Goal: Task Accomplishment & Management: Manage account settings

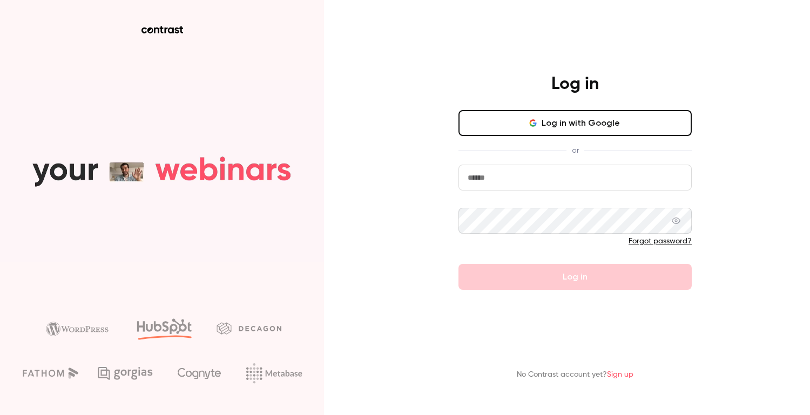
click at [510, 120] on button "Log in with Google" at bounding box center [575, 123] width 233 height 26
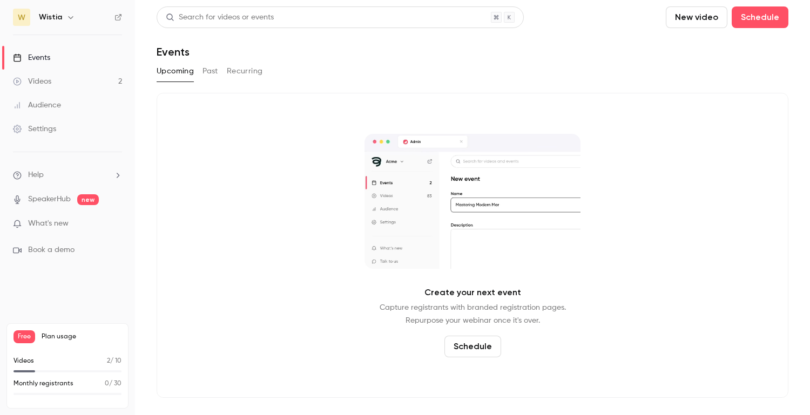
click at [211, 71] on button "Past" at bounding box center [211, 71] width 16 height 17
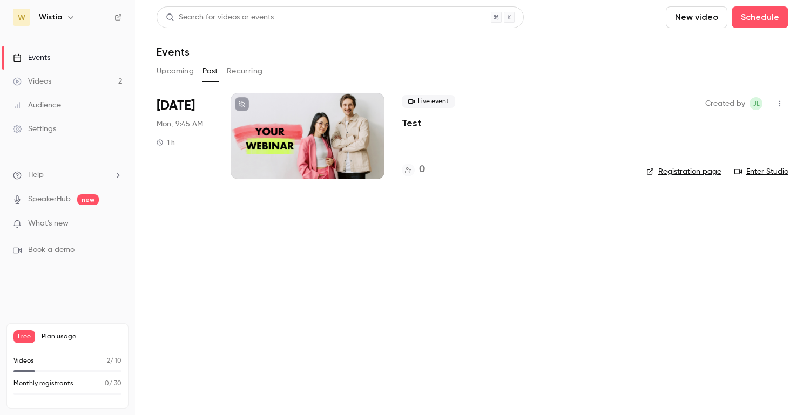
click at [252, 72] on button "Recurring" at bounding box center [245, 71] width 36 height 17
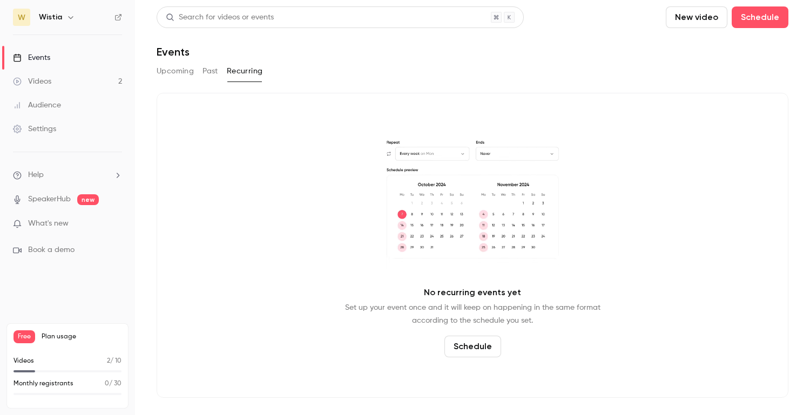
click at [42, 125] on div "Settings" at bounding box center [34, 129] width 43 height 11
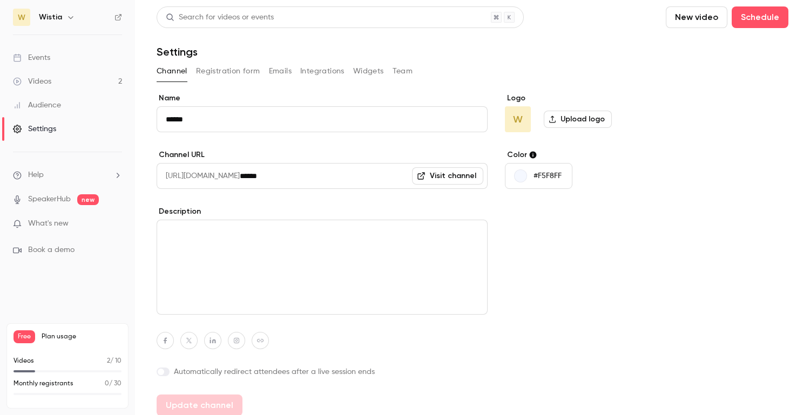
click at [43, 78] on div "Videos" at bounding box center [32, 81] width 38 height 11
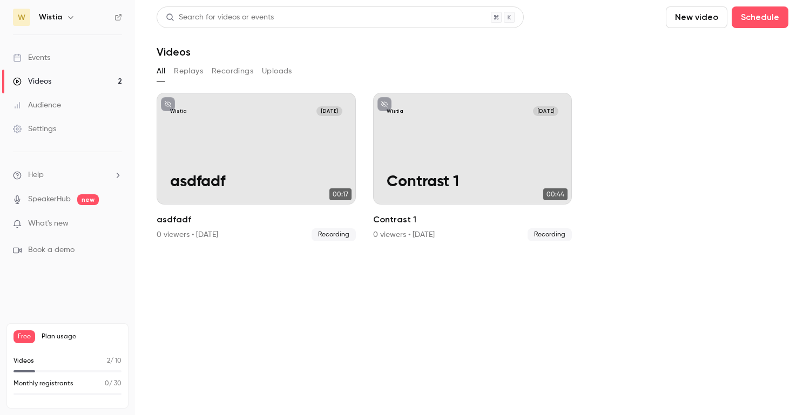
click at [38, 126] on div "Settings" at bounding box center [34, 129] width 43 height 11
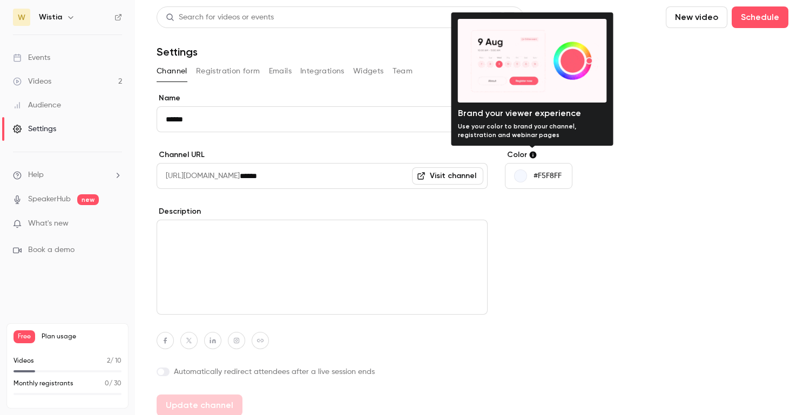
click at [533, 154] on icon at bounding box center [533, 155] width 7 height 7
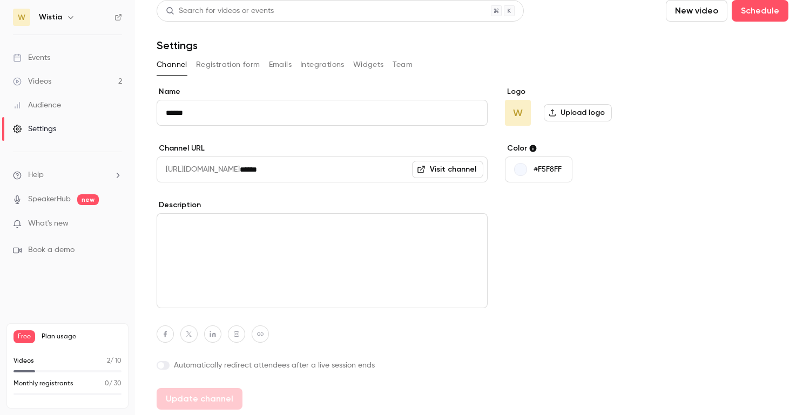
scroll to position [8, 0]
click at [217, 61] on button "Registration form" at bounding box center [228, 63] width 64 height 17
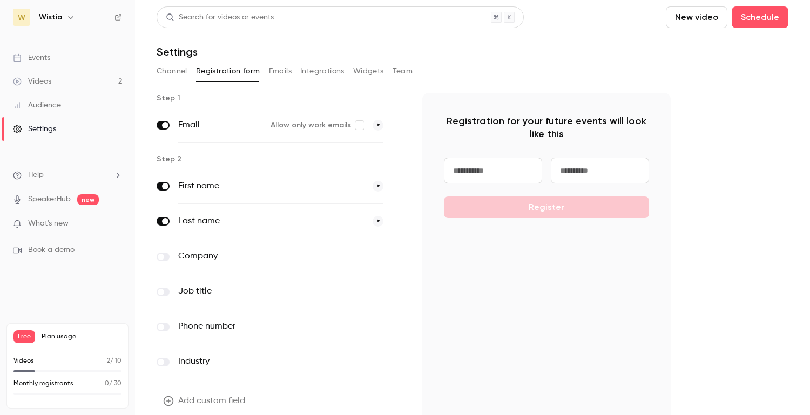
click at [270, 74] on button "Emails" at bounding box center [280, 71] width 23 height 17
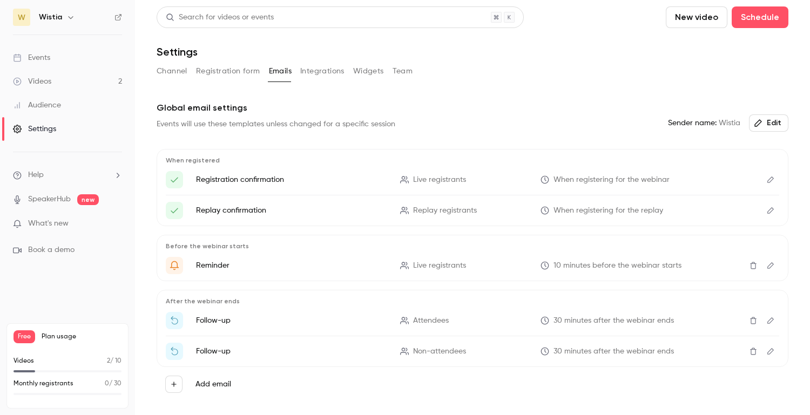
click at [405, 69] on button "Team" at bounding box center [403, 71] width 21 height 17
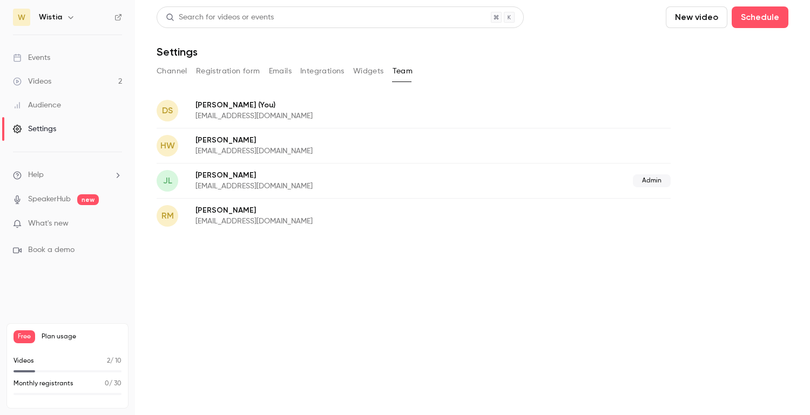
click at [368, 72] on button "Widgets" at bounding box center [368, 71] width 31 height 17
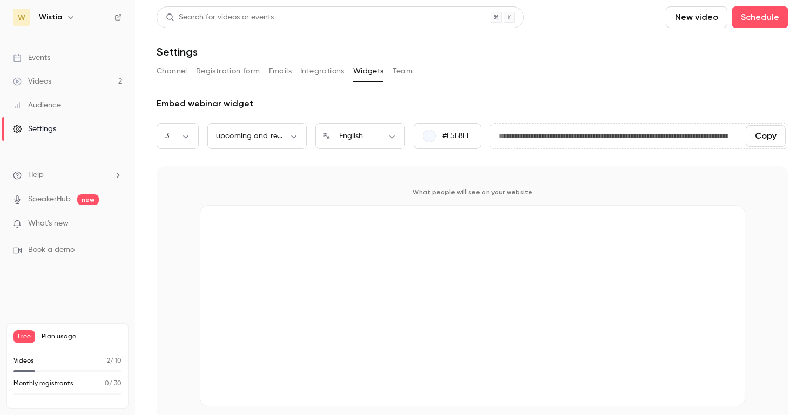
click at [395, 71] on button "Team" at bounding box center [403, 71] width 21 height 17
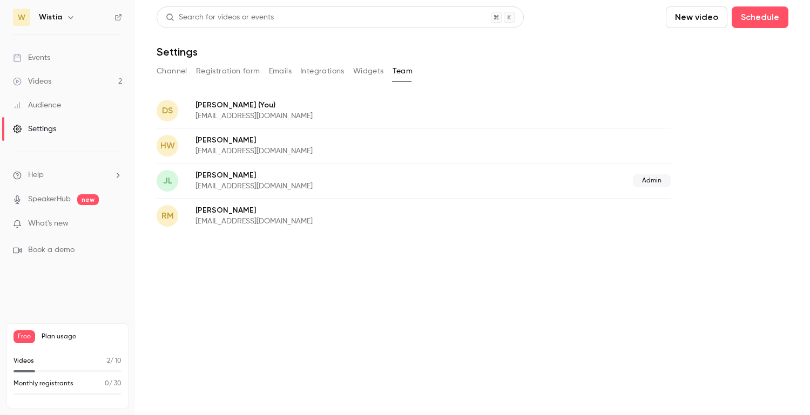
click at [36, 106] on div "Audience" at bounding box center [37, 105] width 48 height 11
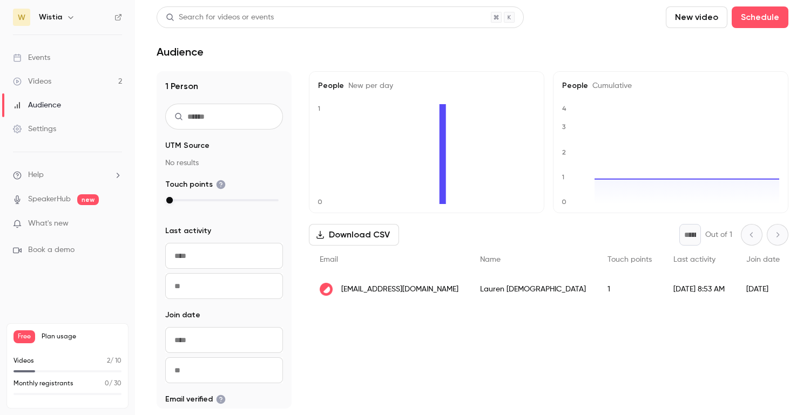
click at [55, 331] on div "Free Plan usage" at bounding box center [68, 337] width 108 height 13
click at [38, 62] on div "Events" at bounding box center [31, 57] width 37 height 11
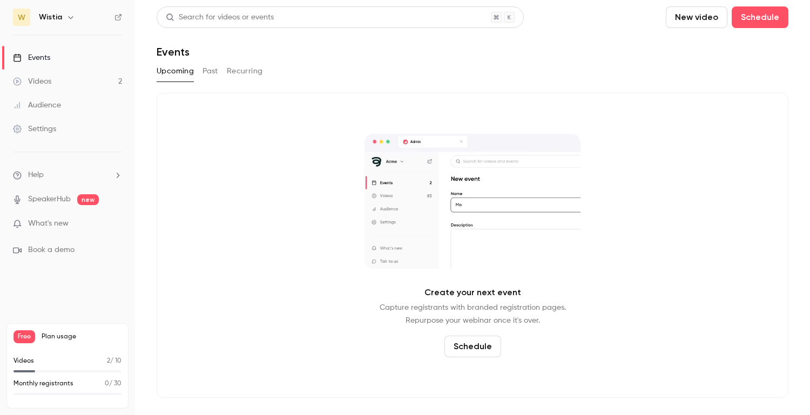
click at [42, 79] on div "Videos" at bounding box center [32, 81] width 38 height 11
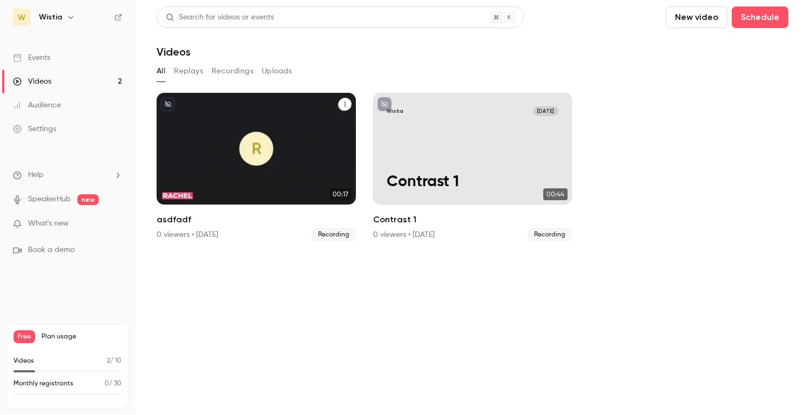
click at [238, 145] on div "Wistia [DATE] asdfadf" at bounding box center [256, 149] width 199 height 112
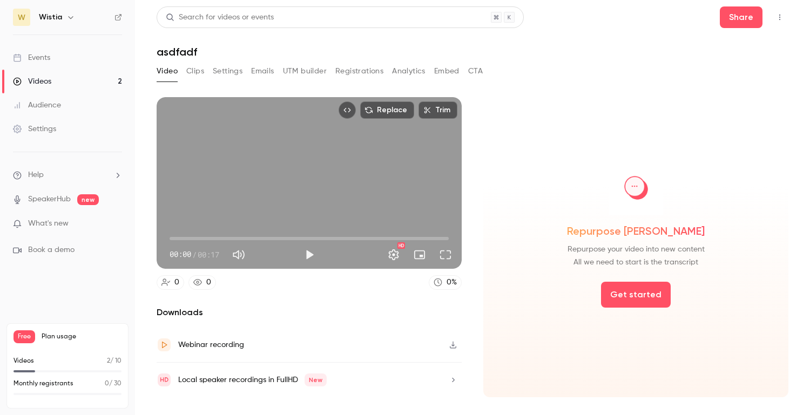
click at [233, 73] on button "Settings" at bounding box center [228, 71] width 30 height 17
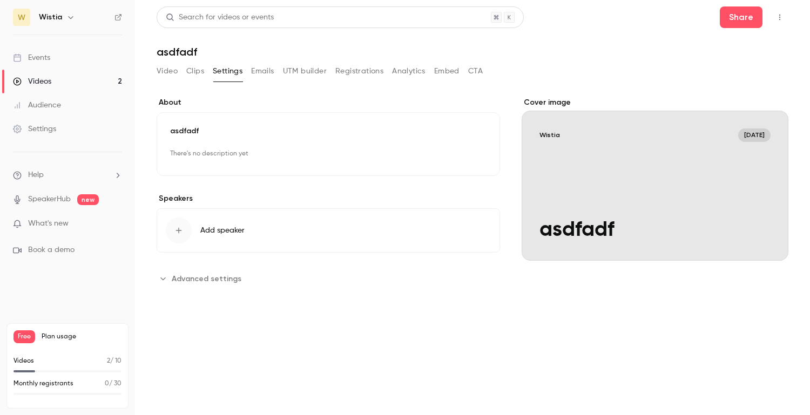
click at [262, 68] on button "Emails" at bounding box center [262, 71] width 23 height 17
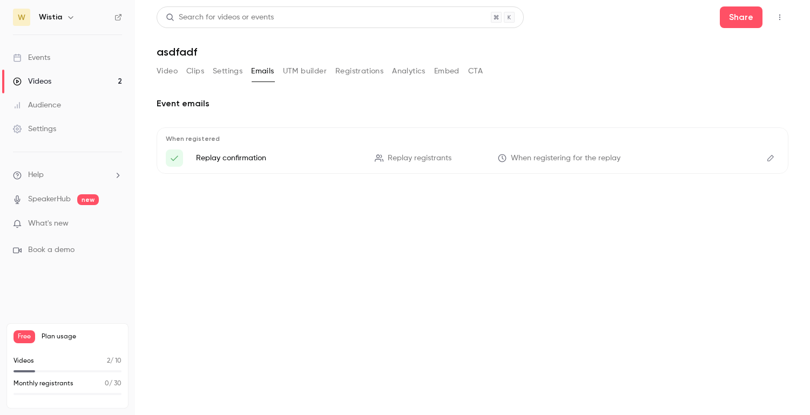
click at [167, 71] on button "Video" at bounding box center [167, 71] width 21 height 17
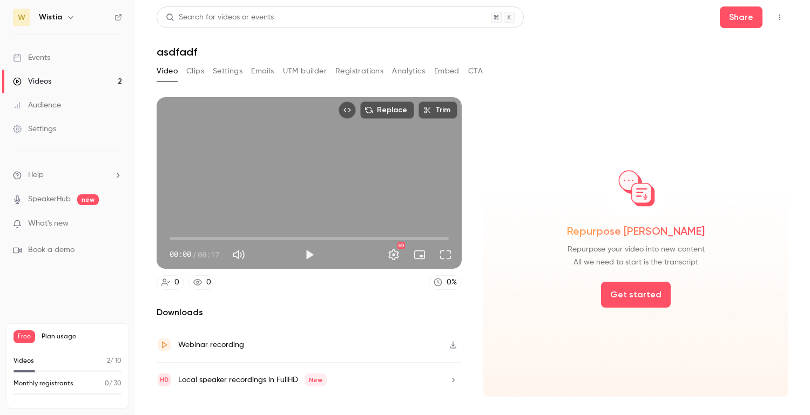
click at [310, 190] on div "Replace Trim 00:00 00:00 / 00:17 HD" at bounding box center [309, 183] width 305 height 172
type input "***"
click at [361, 187] on div "Replace Trim 00:03 00:03 / 00:17 HD" at bounding box center [309, 183] width 305 height 172
click at [55, 105] on div "Audience" at bounding box center [37, 105] width 48 height 11
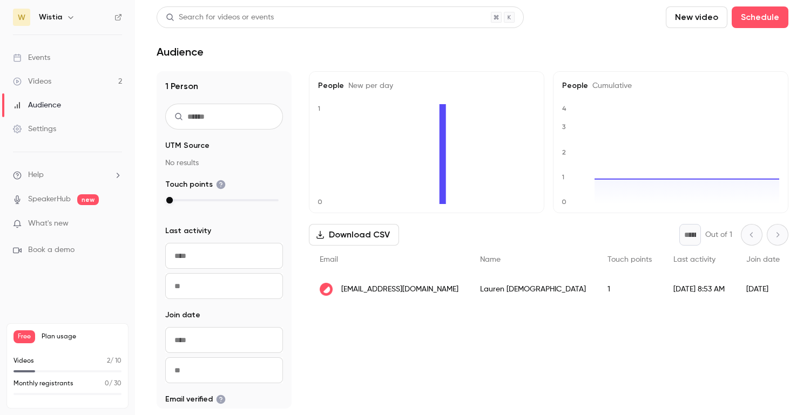
click at [42, 83] on div "Videos" at bounding box center [32, 81] width 38 height 11
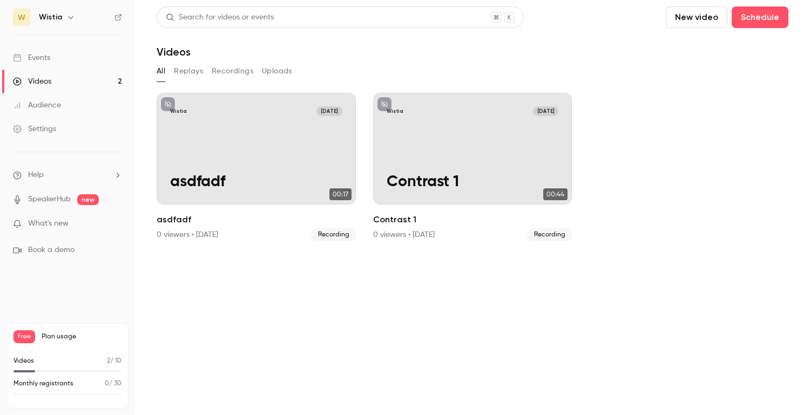
click at [42, 62] on div "Events" at bounding box center [31, 57] width 37 height 11
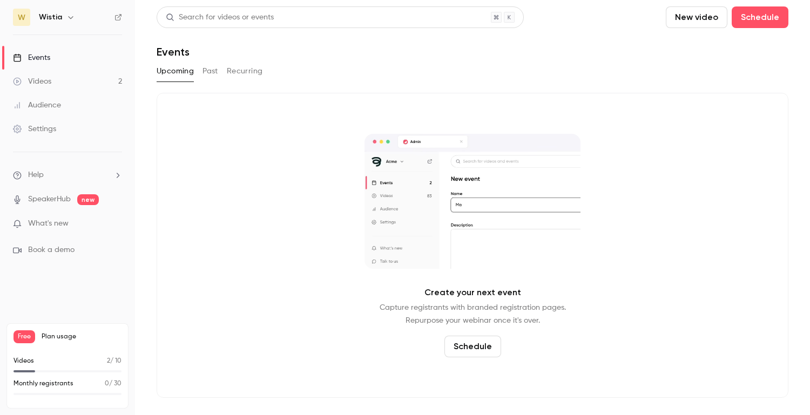
click at [483, 352] on button "Schedule" at bounding box center [473, 347] width 57 height 22
click at [452, 318] on span "Recurring event" at bounding box center [468, 316] width 57 height 11
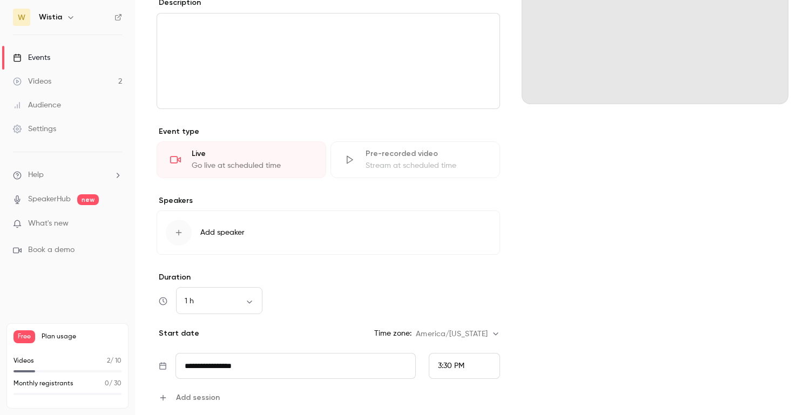
scroll to position [172, 0]
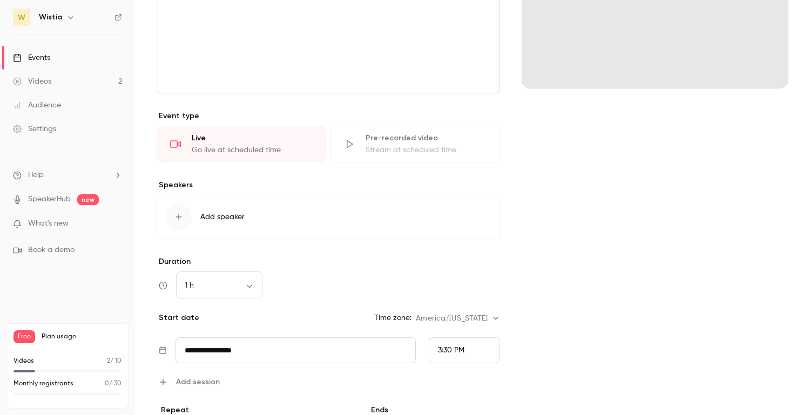
click at [384, 153] on div "Stream at scheduled time" at bounding box center [426, 150] width 121 height 11
click at [264, 154] on div "Go live at scheduled time" at bounding box center [252, 150] width 121 height 11
click at [183, 223] on div "button" at bounding box center [179, 217] width 26 height 26
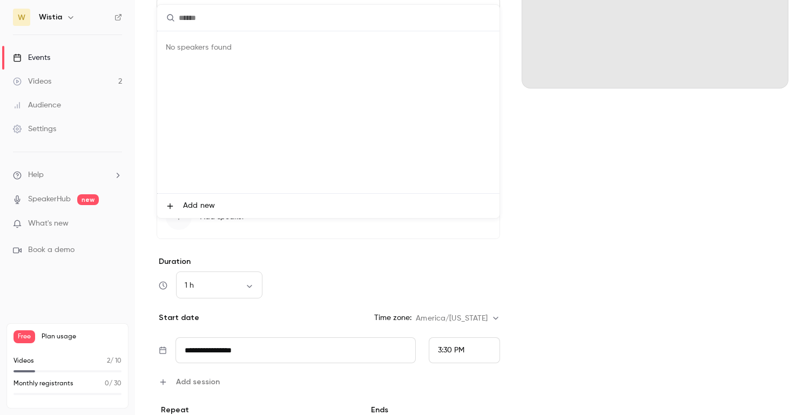
click at [522, 232] on div at bounding box center [405, 207] width 810 height 415
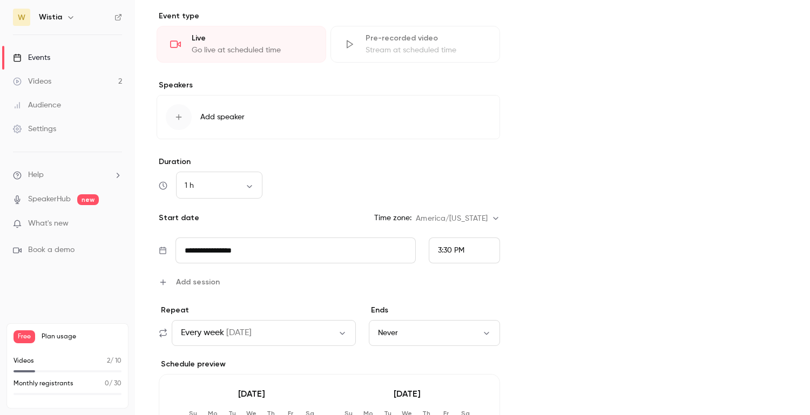
scroll to position [0, 0]
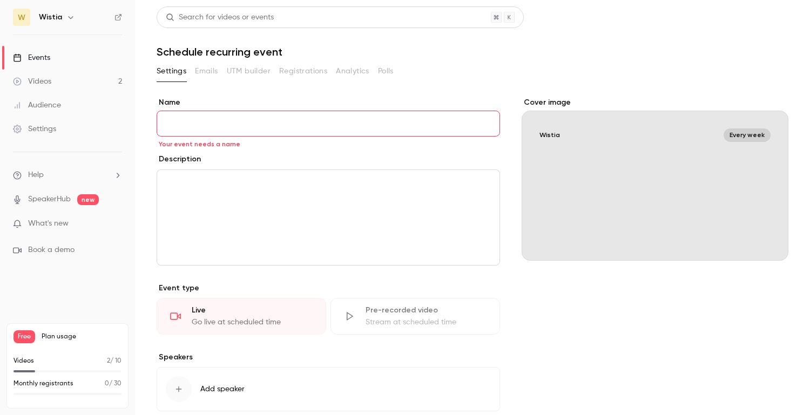
click at [205, 119] on input "Name" at bounding box center [329, 124] width 344 height 26
click at [773, 243] on icon "Cover image" at bounding box center [769, 241] width 12 height 9
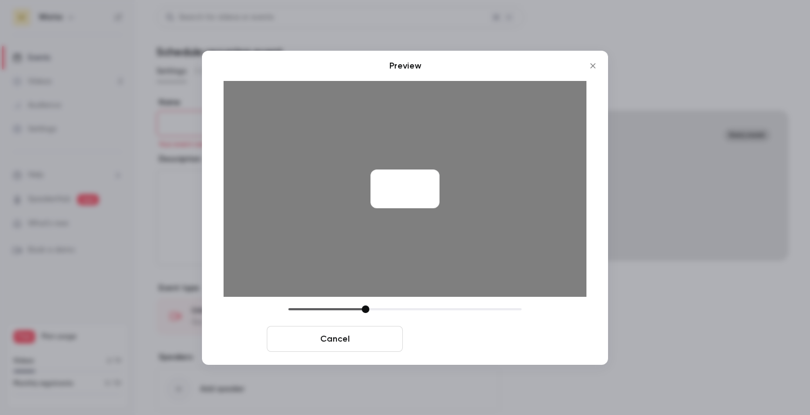
click at [482, 341] on button "Save cover" at bounding box center [475, 339] width 136 height 26
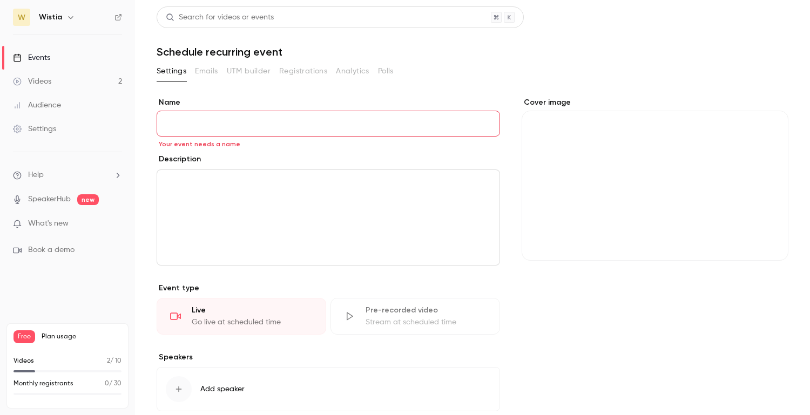
click at [188, 115] on input "Name" at bounding box center [329, 124] width 344 height 26
type input "**********"
click at [227, 191] on div "editor" at bounding box center [328, 217] width 342 height 95
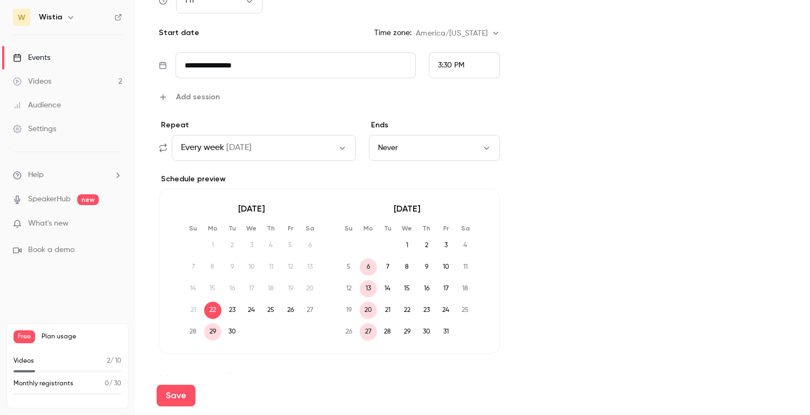
scroll to position [483, 0]
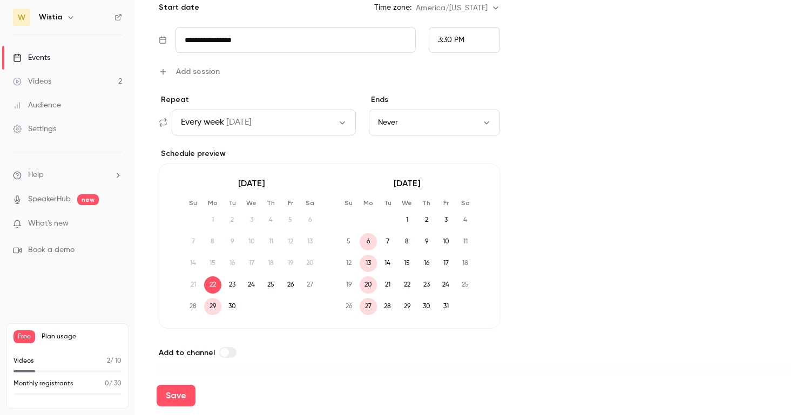
click at [223, 351] on span at bounding box center [224, 352] width 9 height 9
click at [179, 388] on button "Save" at bounding box center [176, 396] width 39 height 22
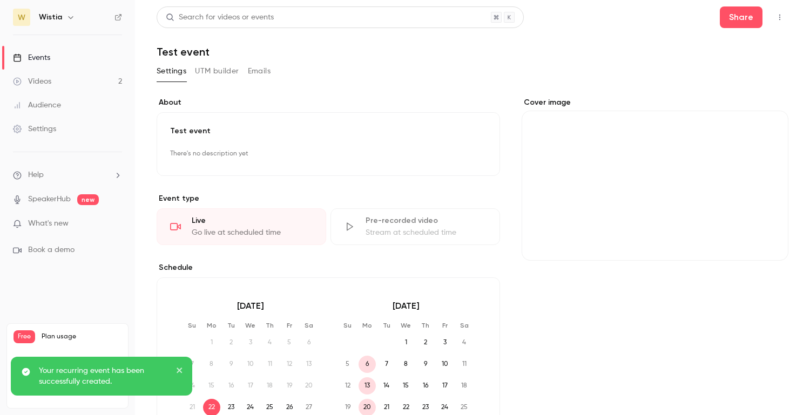
scroll to position [201, 0]
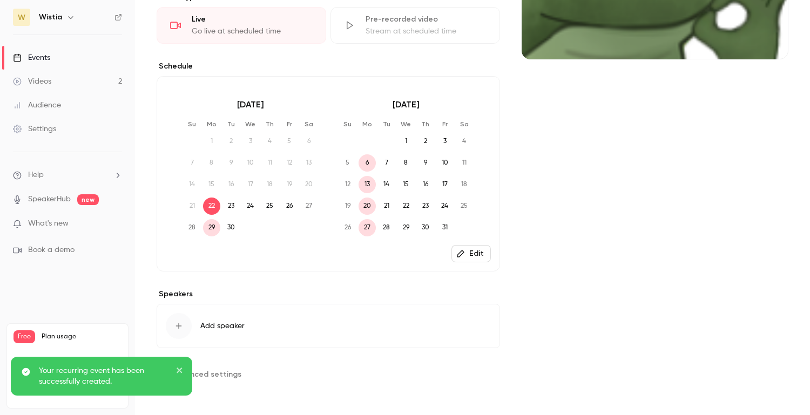
click at [251, 379] on section "**********" at bounding box center [329, 374] width 344 height 17
click at [172, 370] on div "Your recurring event has been successfully created." at bounding box center [97, 377] width 157 height 22
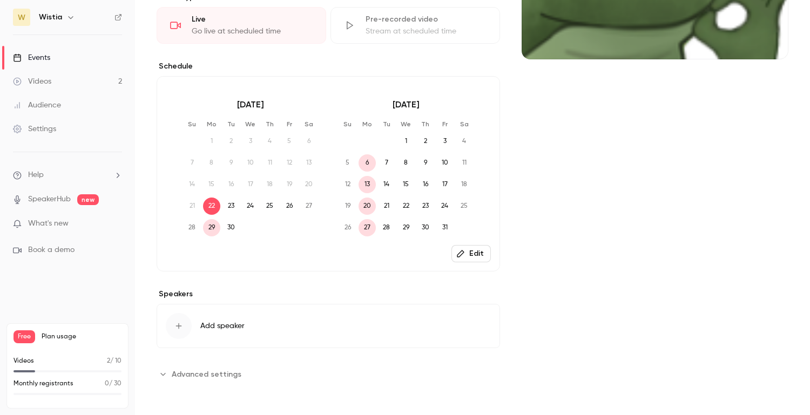
click at [167, 376] on button "Advanced settings" at bounding box center [202, 374] width 91 height 17
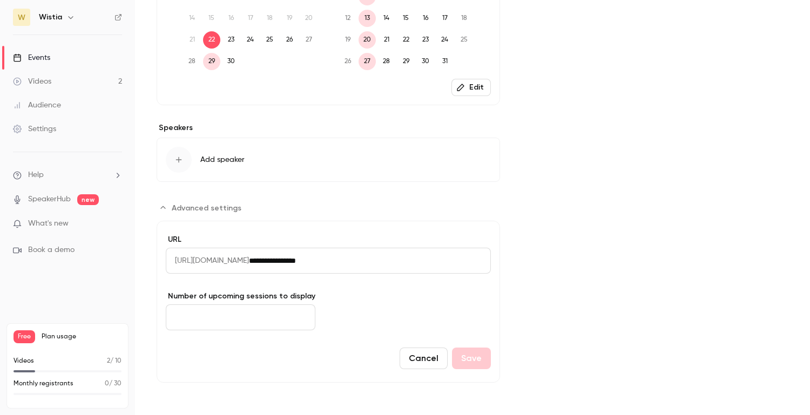
scroll to position [0, 0]
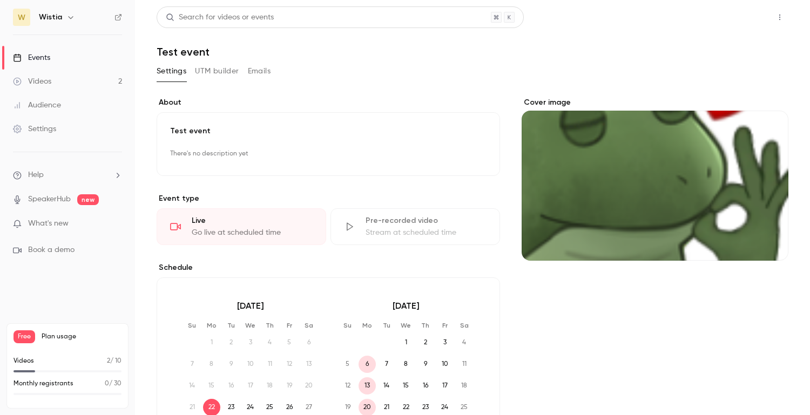
click at [741, 17] on button "Share" at bounding box center [741, 17] width 43 height 22
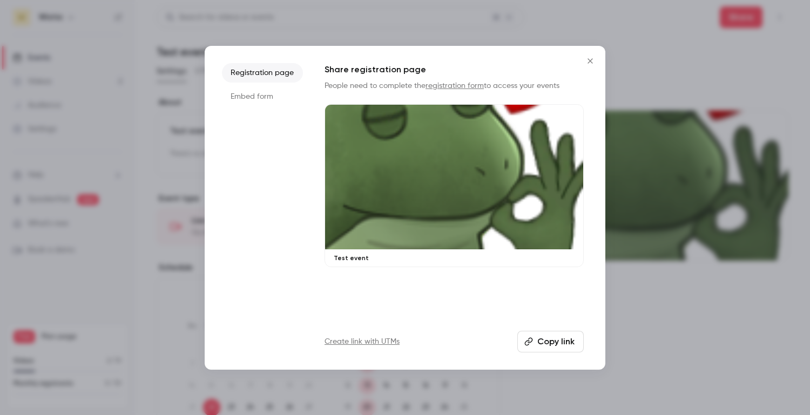
click at [262, 97] on li "Embed form" at bounding box center [262, 96] width 81 height 19
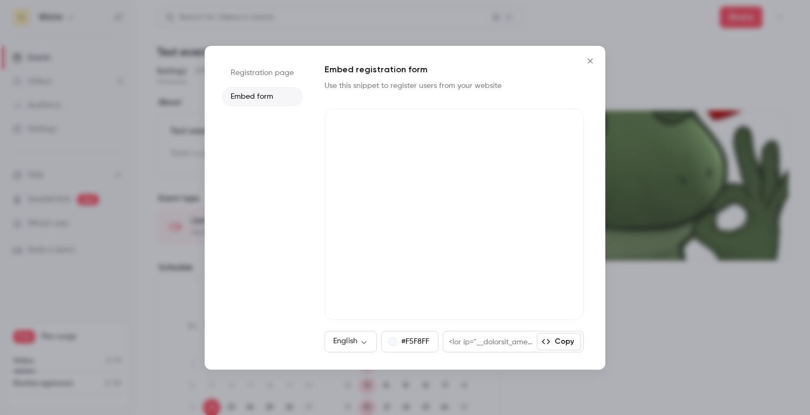
click at [269, 72] on li "Registration page" at bounding box center [262, 72] width 81 height 19
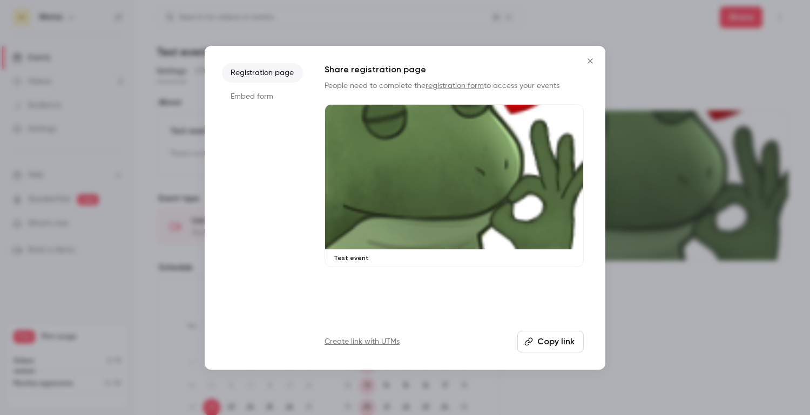
click at [539, 341] on button "Copy link" at bounding box center [550, 342] width 66 height 22
click at [470, 90] on p "People need to complete the registration form to access your events" at bounding box center [454, 85] width 259 height 11
click at [643, 62] on div at bounding box center [405, 207] width 810 height 415
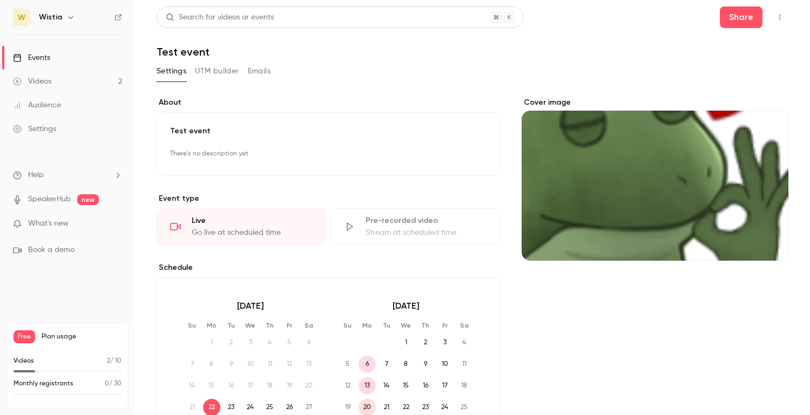
click at [222, 73] on button "UTM builder" at bounding box center [217, 71] width 44 height 17
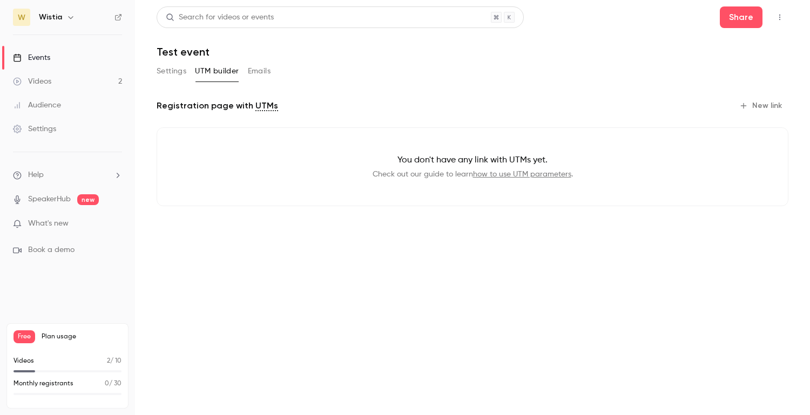
click at [260, 72] on button "Emails" at bounding box center [259, 71] width 23 height 17
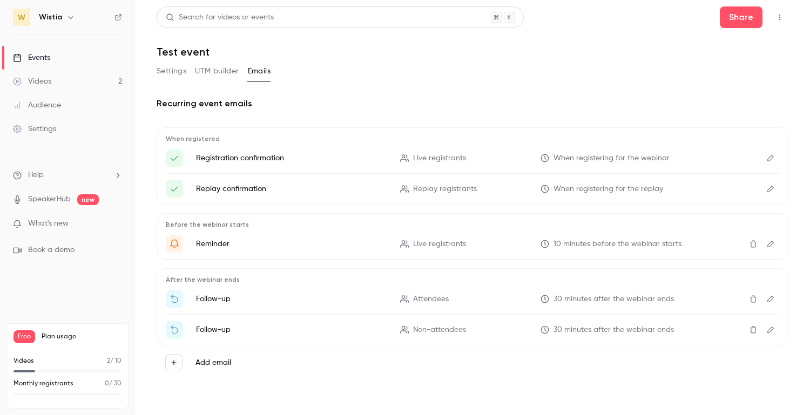
click at [219, 70] on button "UTM builder" at bounding box center [217, 71] width 44 height 17
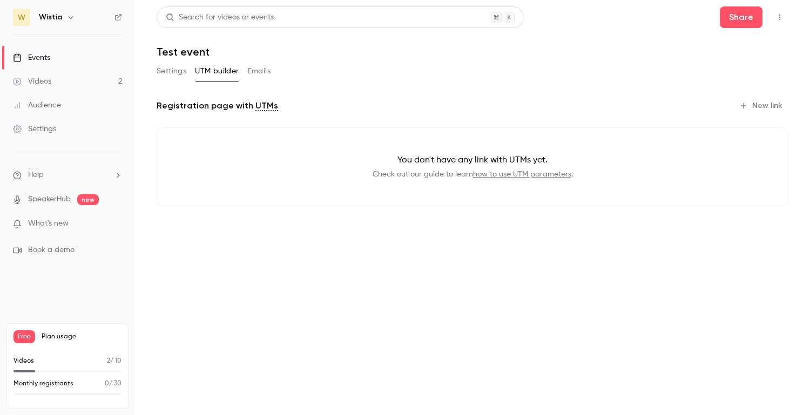
click at [45, 100] on div "Audience" at bounding box center [37, 105] width 48 height 11
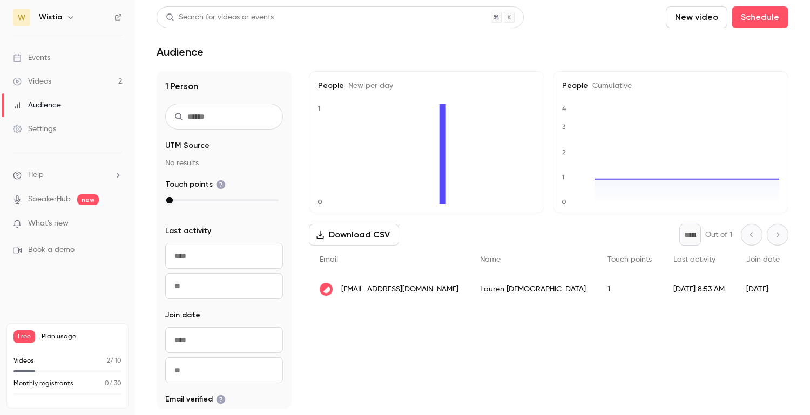
click at [44, 50] on link "Events" at bounding box center [67, 58] width 135 height 24
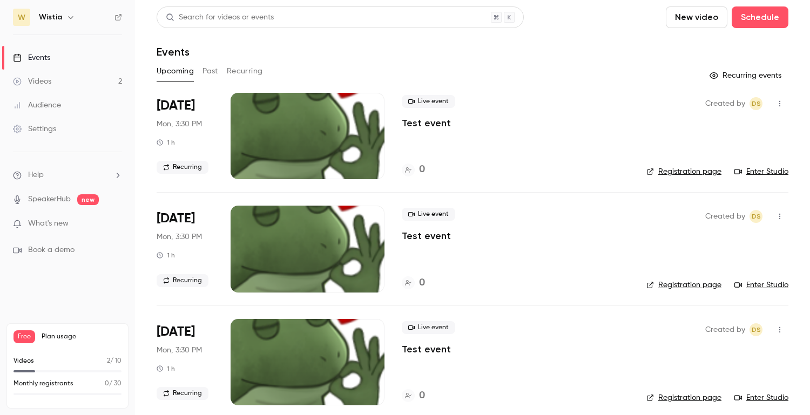
click at [206, 73] on button "Past" at bounding box center [211, 71] width 16 height 17
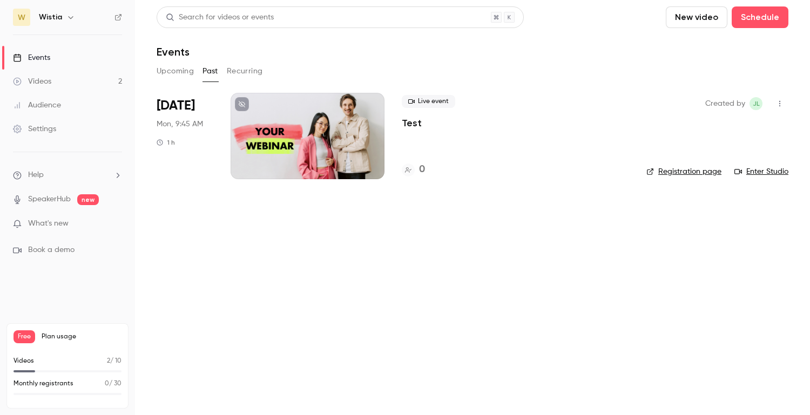
click at [178, 70] on button "Upcoming" at bounding box center [175, 71] width 37 height 17
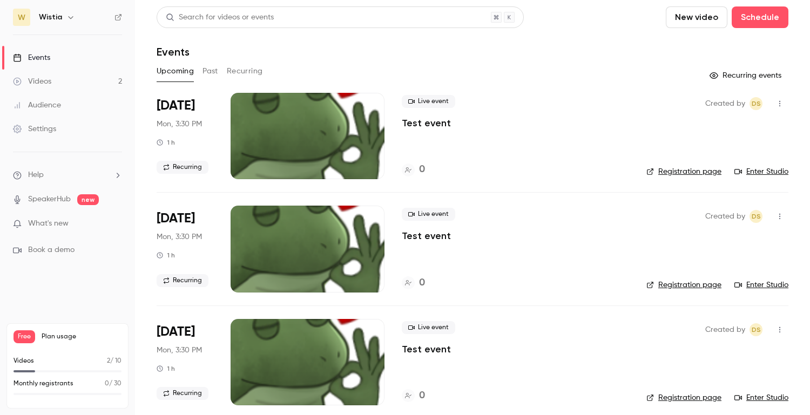
click at [193, 71] on button "Upcoming" at bounding box center [175, 71] width 37 height 17
click at [212, 71] on button "Past" at bounding box center [211, 71] width 16 height 17
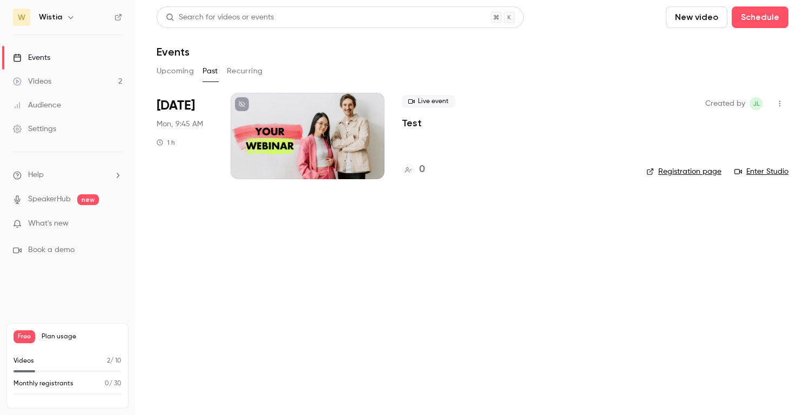
click at [252, 164] on div at bounding box center [308, 136] width 154 height 86
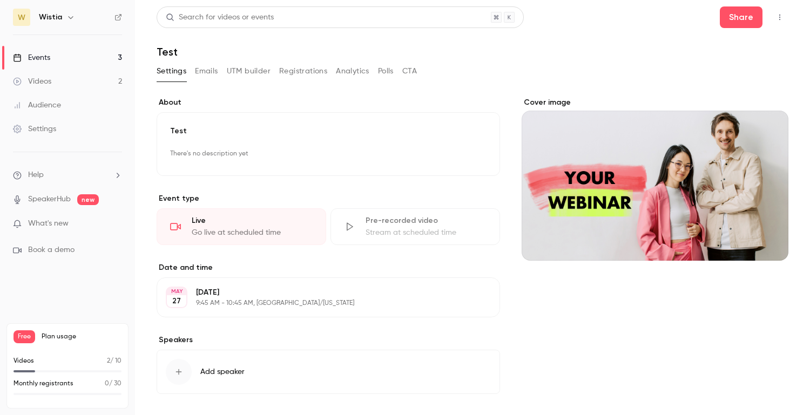
click at [656, 223] on div "Cover image" at bounding box center [655, 179] width 267 height 164
click at [0, 0] on input "Cover image" at bounding box center [0, 0] width 0 height 0
click at [203, 70] on button "Emails" at bounding box center [206, 71] width 23 height 17
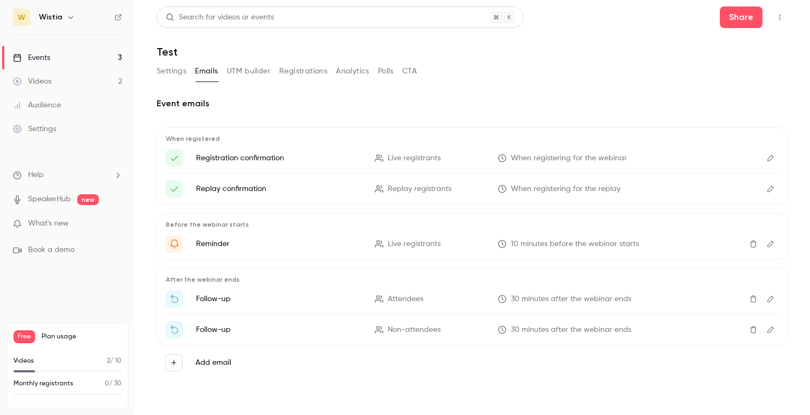
click at [244, 73] on button "UTM builder" at bounding box center [249, 71] width 44 height 17
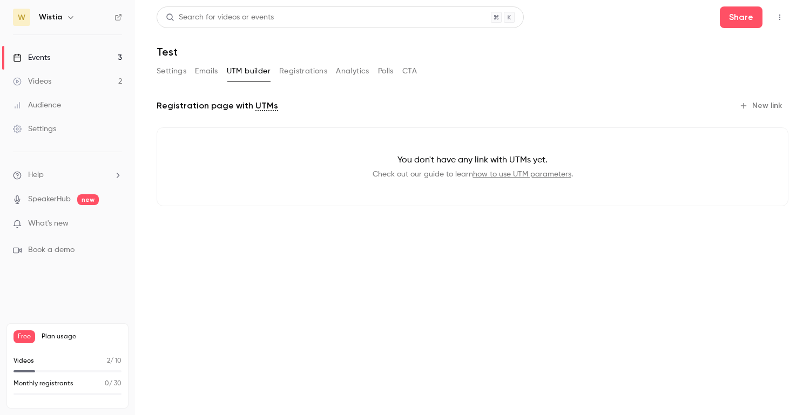
click at [302, 72] on button "Registrations" at bounding box center [303, 71] width 48 height 17
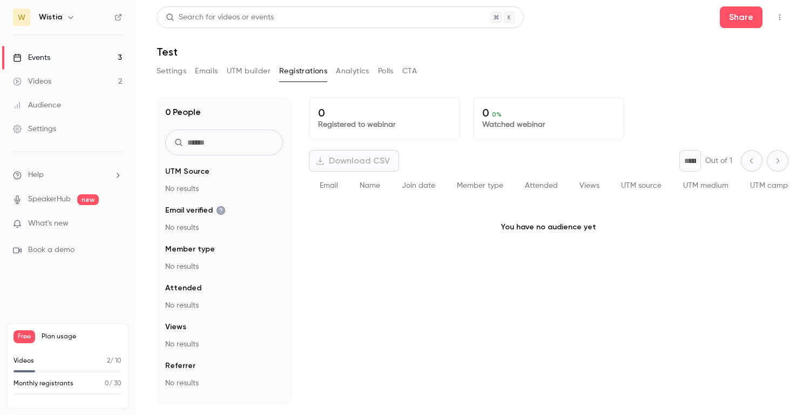
click at [356, 73] on button "Analytics" at bounding box center [352, 71] width 33 height 17
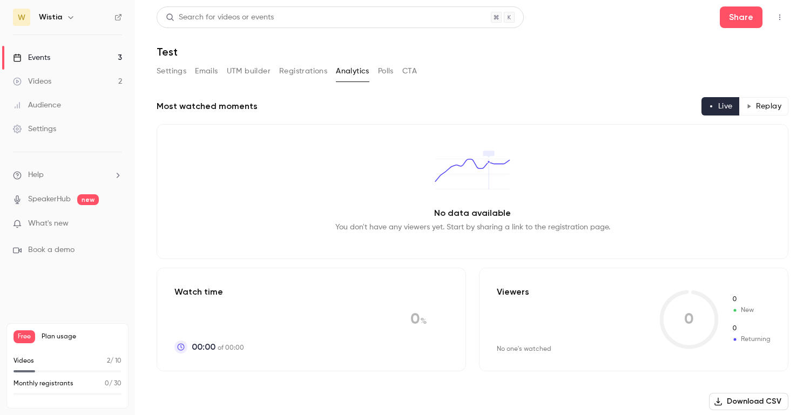
click at [386, 73] on button "Polls" at bounding box center [386, 71] width 16 height 17
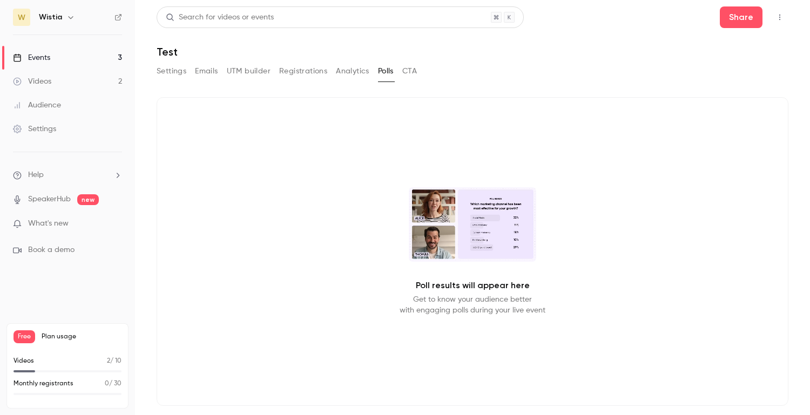
click at [413, 73] on button "CTA" at bounding box center [409, 71] width 15 height 17
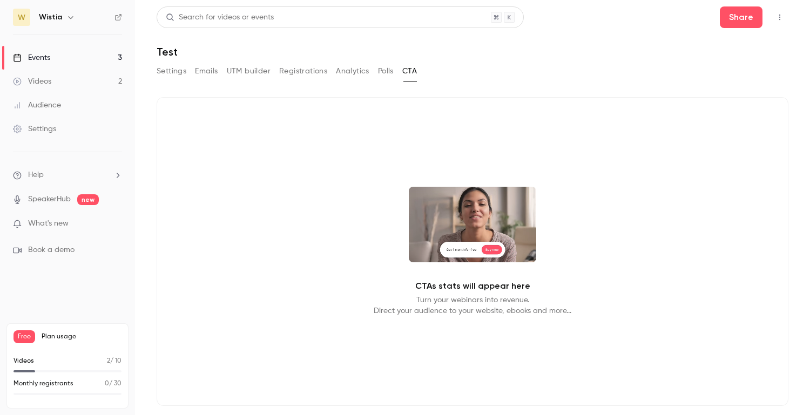
click at [172, 74] on button "Settings" at bounding box center [172, 71] width 30 height 17
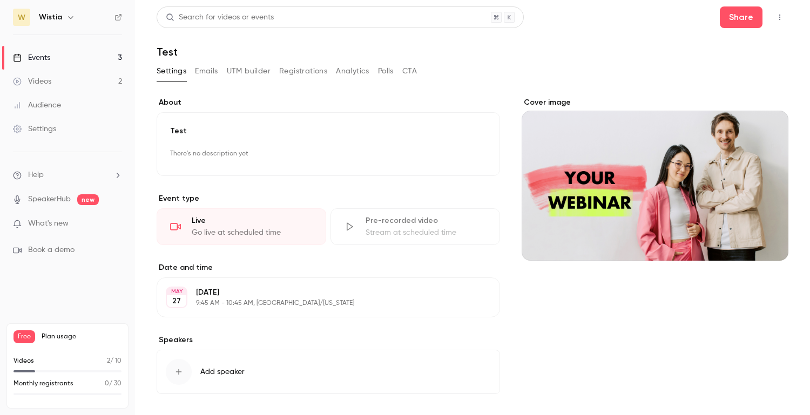
click at [167, 48] on h1 "Test" at bounding box center [473, 51] width 632 height 13
click at [43, 52] on div "Events" at bounding box center [31, 57] width 37 height 11
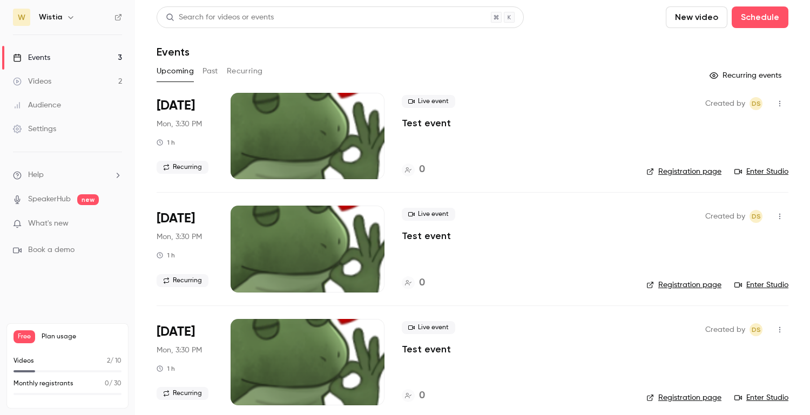
click at [45, 84] on div "Videos" at bounding box center [32, 81] width 38 height 11
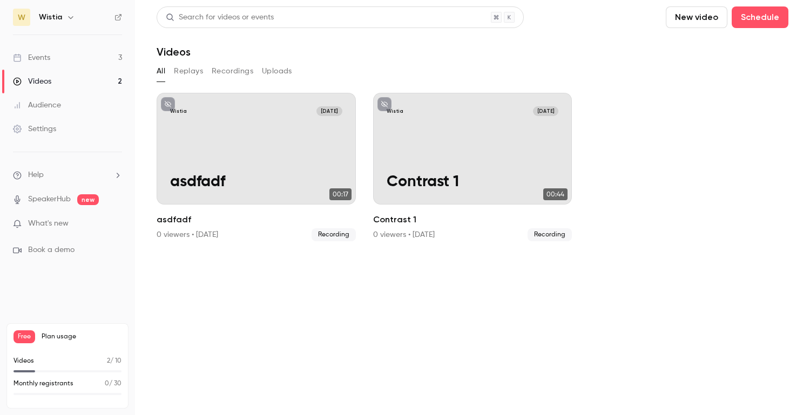
click at [61, 107] on link "Audience" at bounding box center [67, 105] width 135 height 24
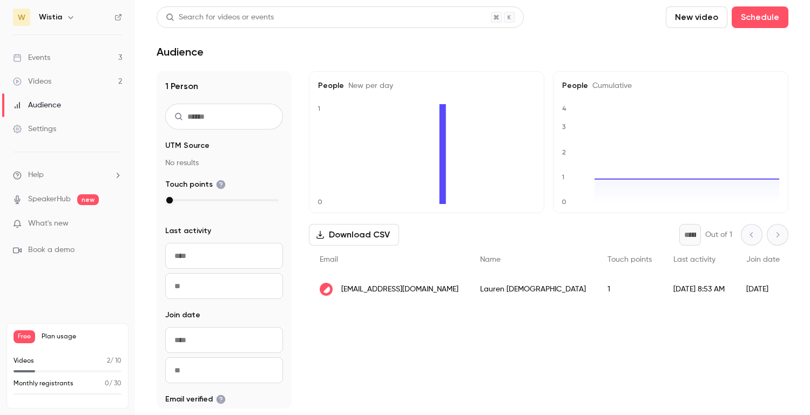
click at [44, 54] on div "Events" at bounding box center [31, 57] width 37 height 11
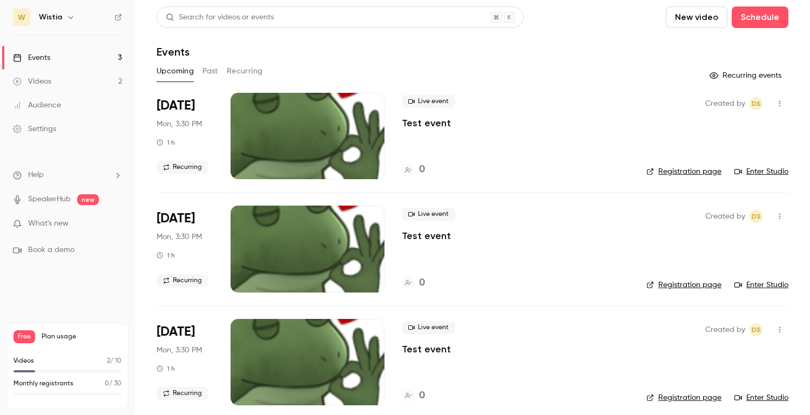
scroll to position [10, 0]
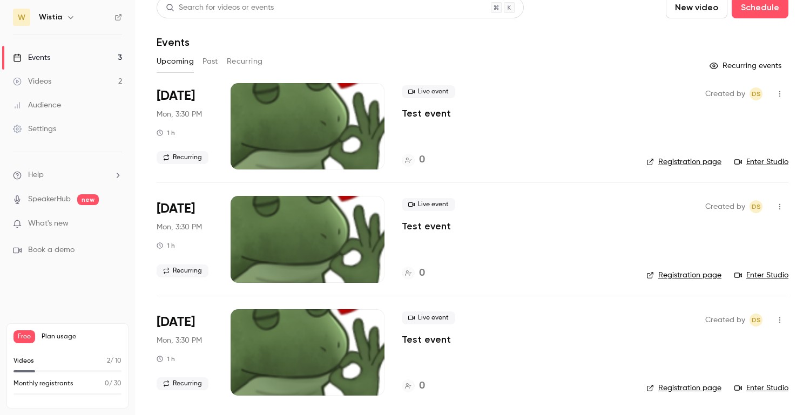
click at [207, 57] on button "Past" at bounding box center [211, 61] width 16 height 17
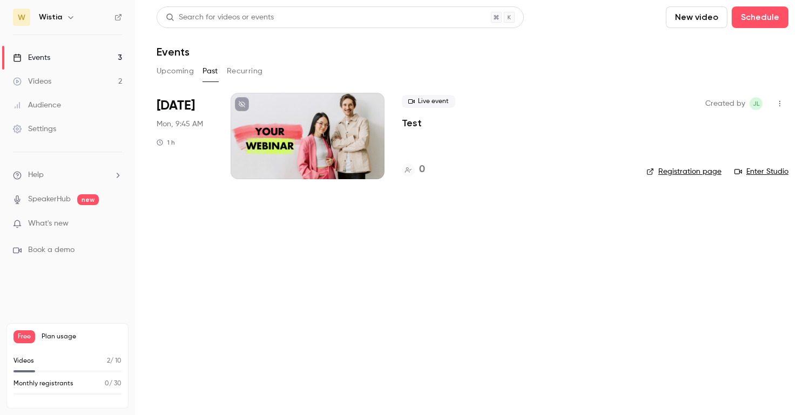
click at [432, 108] on div "Live event Test" at bounding box center [515, 112] width 227 height 35
click at [756, 104] on span "JL" at bounding box center [756, 103] width 7 height 13
click at [42, 10] on div "W Wistia" at bounding box center [67, 17] width 109 height 17
click at [50, 18] on h6 "Wistia" at bounding box center [50, 17] width 23 height 11
click at [14, 19] on span "W" at bounding box center [21, 17] width 17 height 17
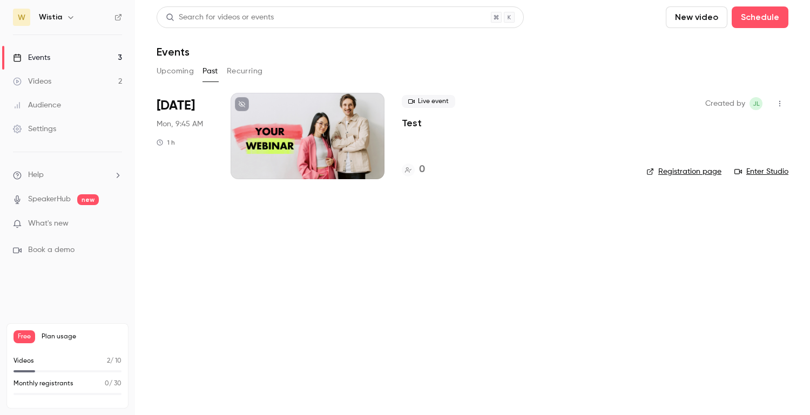
click at [69, 17] on icon "button" at bounding box center [70, 17] width 5 height 3
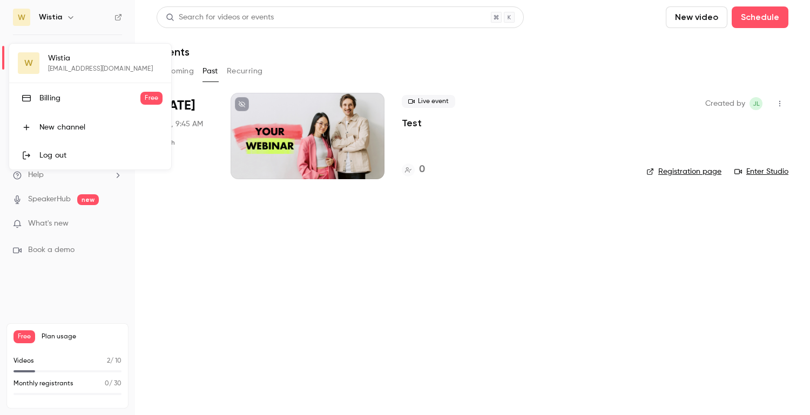
click at [70, 159] on div "Log out" at bounding box center [100, 155] width 123 height 11
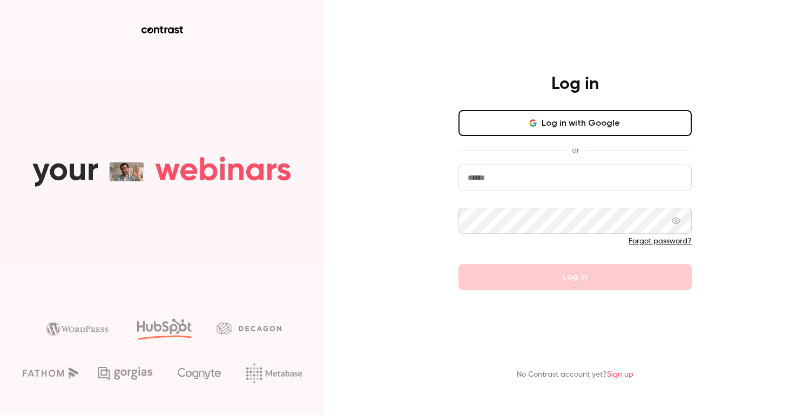
click at [499, 178] on input "email" at bounding box center [575, 178] width 233 height 26
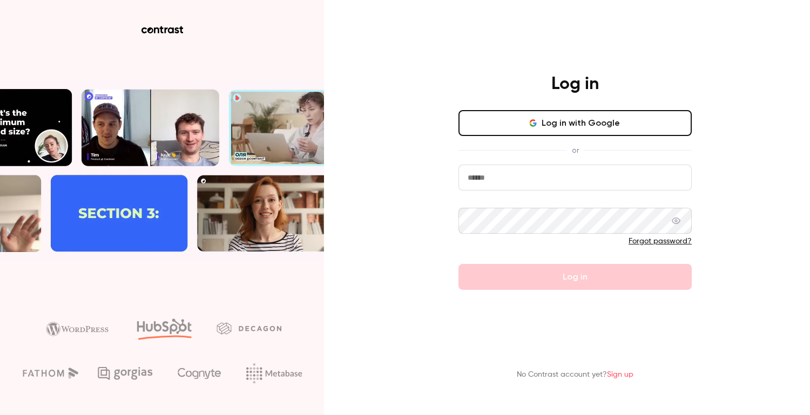
click at [619, 371] on link "Sign up" at bounding box center [620, 375] width 26 height 8
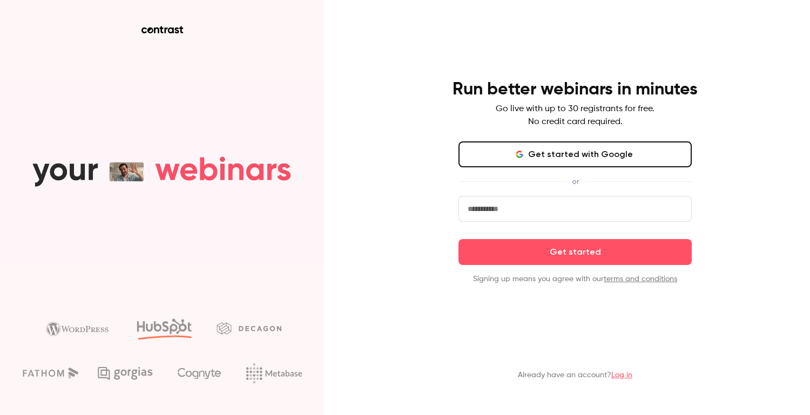
click at [507, 208] on input "email" at bounding box center [575, 209] width 233 height 26
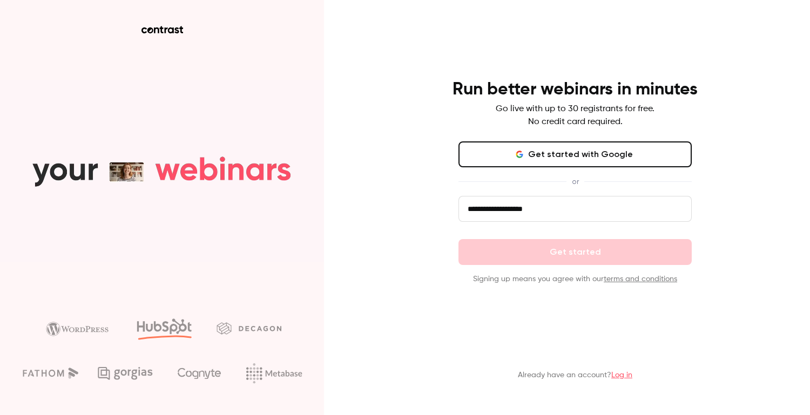
type input "**********"
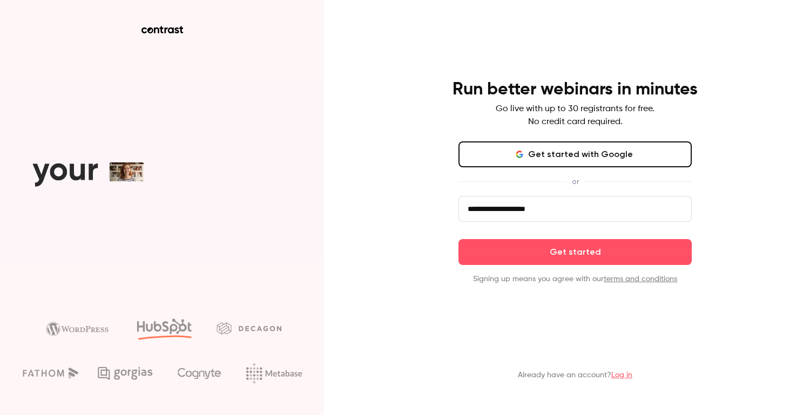
click button "Get started" at bounding box center [575, 252] width 233 height 26
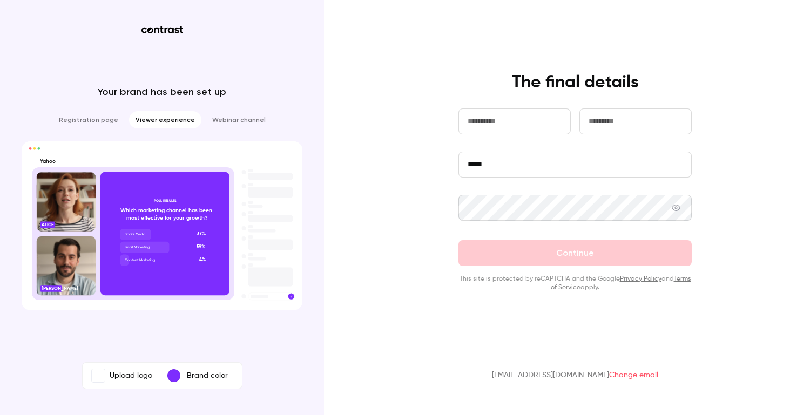
type input "*"
type input "****"
click at [651, 115] on input "text" at bounding box center [636, 122] width 112 height 26
type input "***"
drag, startPoint x: 500, startPoint y: 163, endPoint x: 428, endPoint y: 162, distance: 71.8
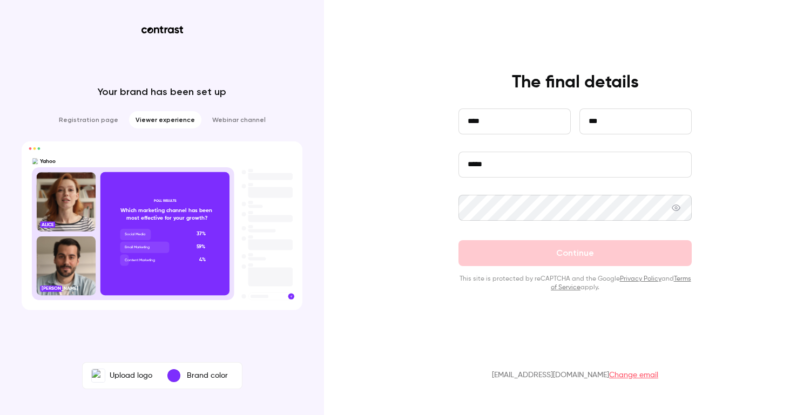
click at [428, 163] on div "**********" at bounding box center [405, 207] width 810 height 415
type input "**********"
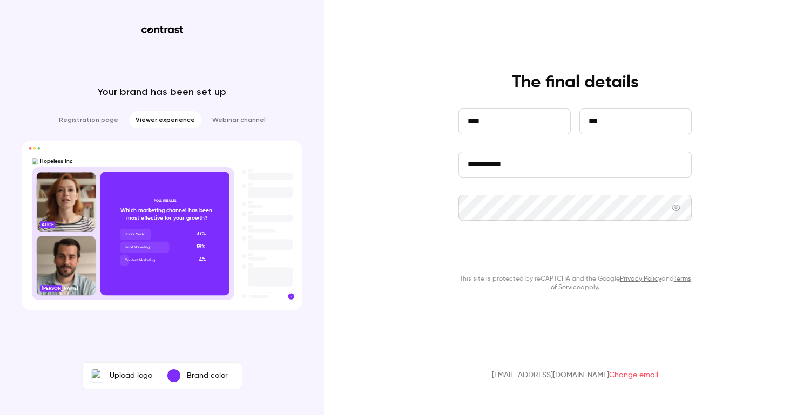
click at [503, 264] on button "Continue" at bounding box center [575, 253] width 233 height 26
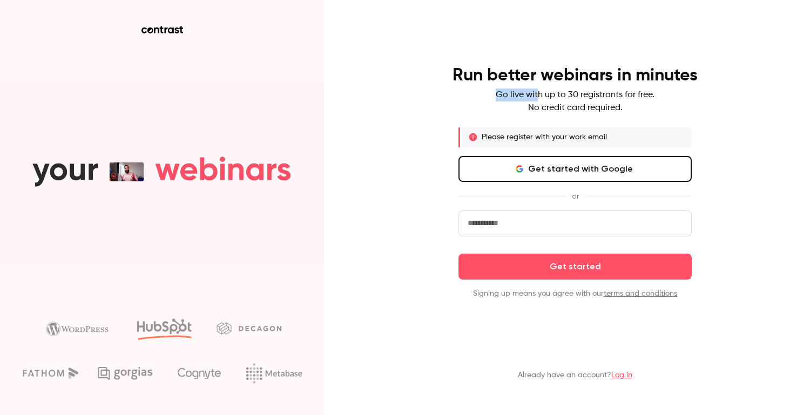
drag, startPoint x: 537, startPoint y: 92, endPoint x: 671, endPoint y: 96, distance: 134.0
click at [672, 97] on div "Run better webinars in minutes Go live with up to 30 registrants for free. No c…" at bounding box center [575, 90] width 281 height 50
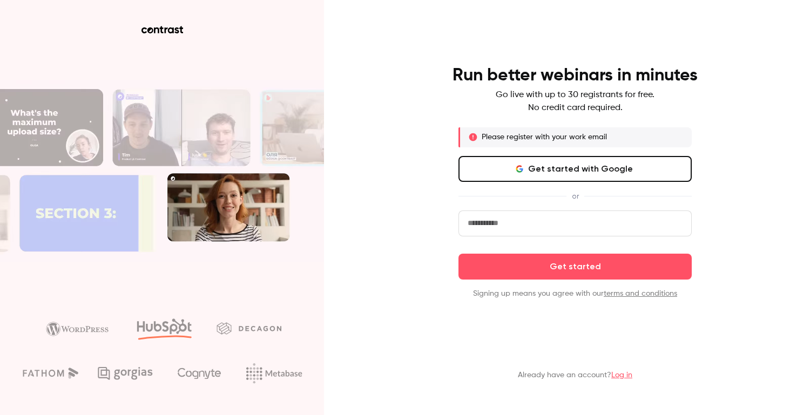
click at [529, 137] on p "Please register with your work email" at bounding box center [544, 137] width 125 height 11
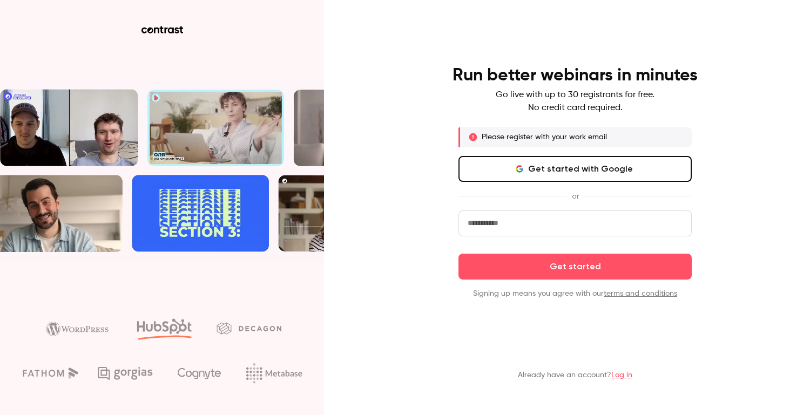
click at [256, 186] on video at bounding box center [162, 171] width 324 height 183
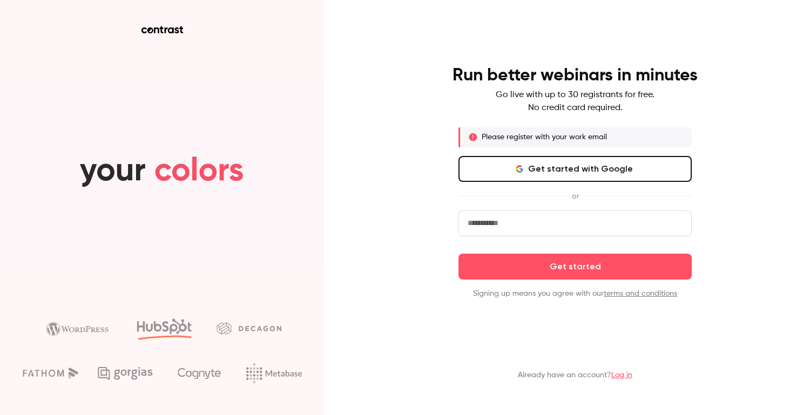
click at [577, 227] on input "email" at bounding box center [575, 224] width 233 height 26
click at [591, 169] on button "Get started with Google" at bounding box center [575, 169] width 233 height 26
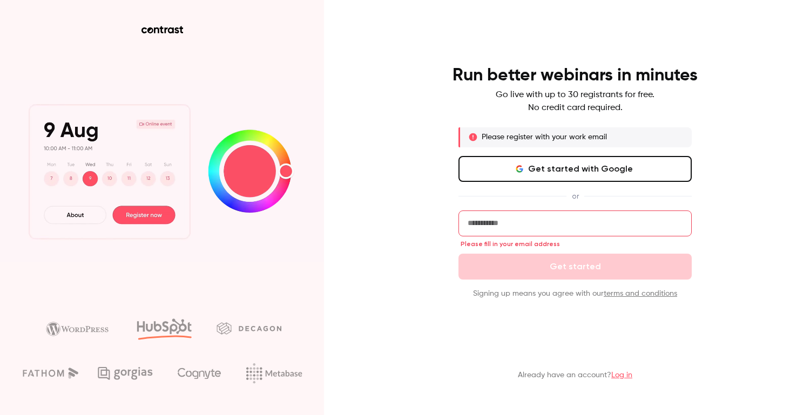
click at [130, 172] on video at bounding box center [162, 171] width 324 height 183
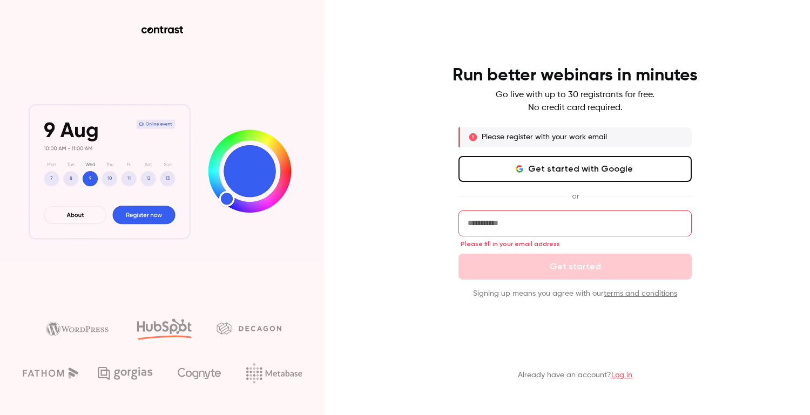
click at [158, 30] on icon at bounding box center [156, 31] width 5 height 6
